Goal: Navigation & Orientation: Find specific page/section

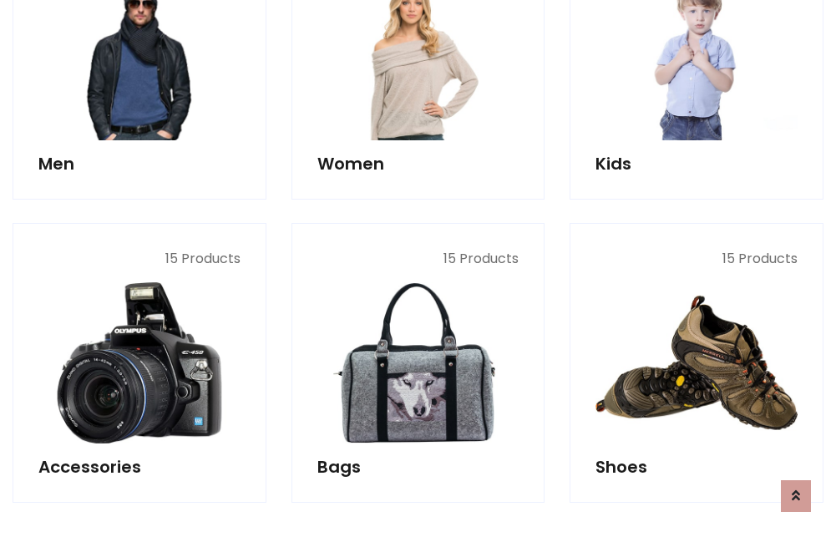
scroll to position [559, 0]
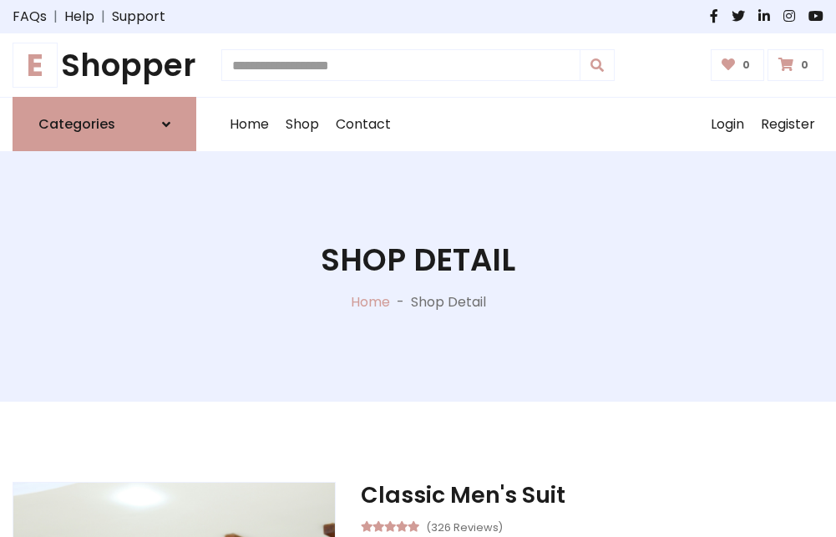
click at [104, 65] on h1 "E Shopper" at bounding box center [105, 65] width 184 height 37
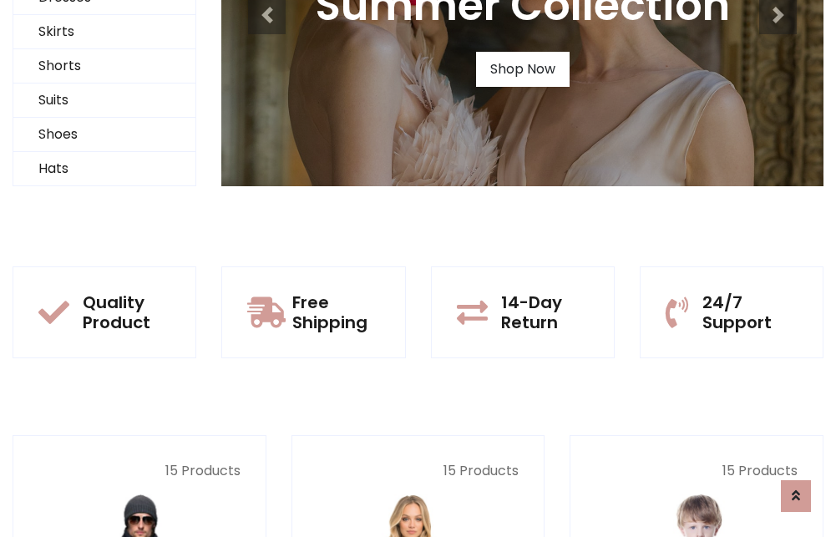
scroll to position [161, 0]
